Goal: Find specific page/section

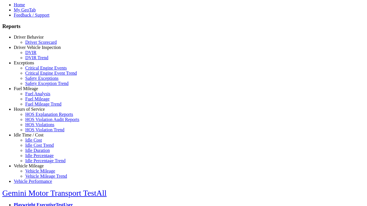
click at [33, 112] on link "Hours of Service" at bounding box center [29, 109] width 31 height 5
click at [37, 117] on link "HOS Explanation Reports" at bounding box center [49, 114] width 48 height 5
